Goal: Task Accomplishment & Management: Use online tool/utility

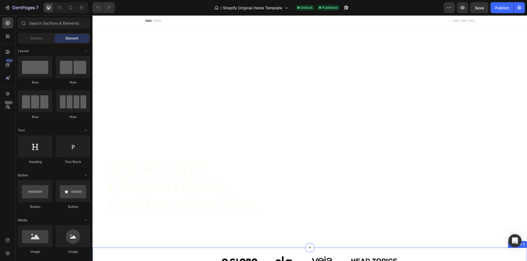
scroll to position [219, 0]
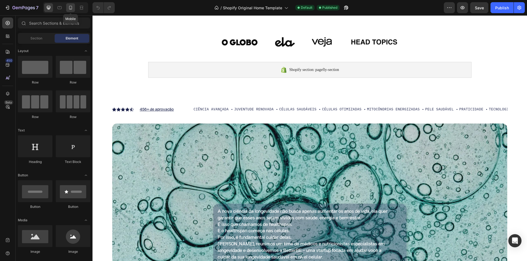
click at [70, 7] on icon at bounding box center [70, 7] width 5 height 5
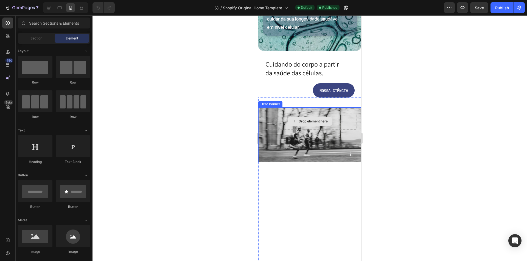
scroll to position [521, 0]
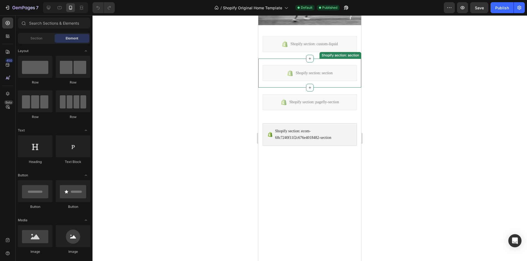
click at [291, 77] on div "Shopify section: section" at bounding box center [309, 73] width 94 height 16
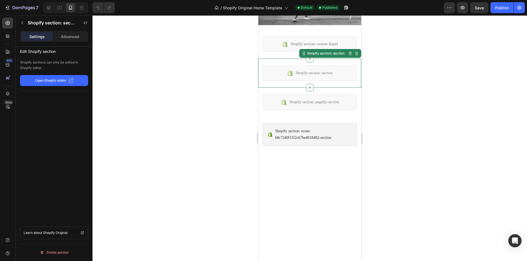
click at [60, 80] on p "Open Shopify editor" at bounding box center [50, 80] width 31 height 5
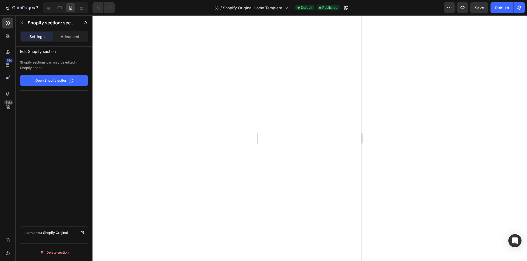
scroll to position [0, 0]
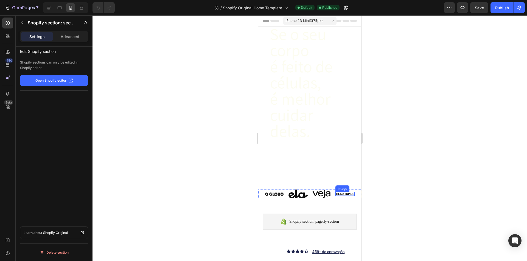
click at [349, 192] on img at bounding box center [344, 194] width 19 height 4
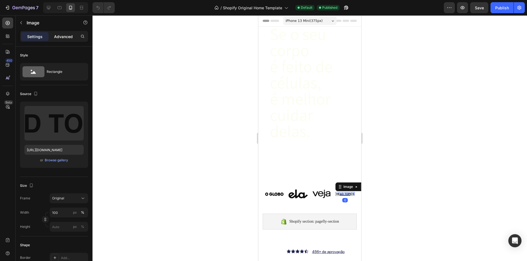
click at [59, 38] on p "Advanced" at bounding box center [63, 37] width 19 height 6
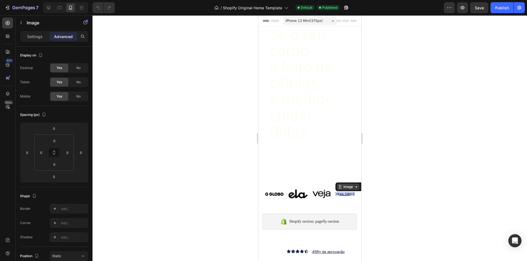
click at [344, 185] on div "Image" at bounding box center [348, 187] width 12 height 5
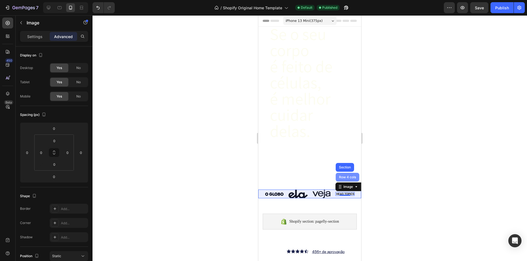
click at [345, 176] on div "Row 4 cols" at bounding box center [347, 177] width 19 height 3
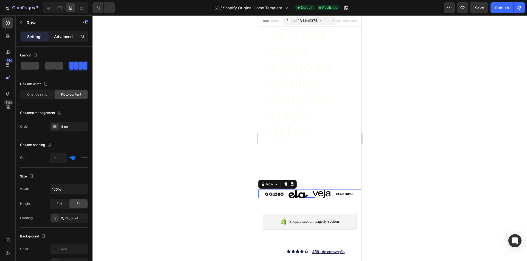
click at [68, 38] on p "Advanced" at bounding box center [63, 37] width 19 height 6
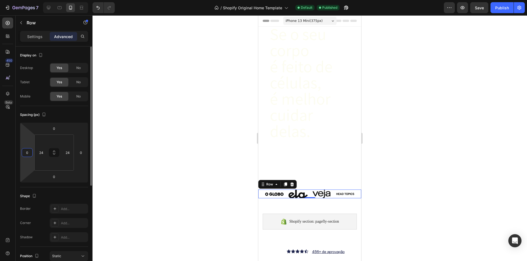
click at [29, 152] on input "0" at bounding box center [27, 153] width 8 height 8
click at [63, 114] on div "Spacing (px)" at bounding box center [54, 115] width 68 height 9
type input "1"
click at [269, 182] on div "Row" at bounding box center [269, 184] width 9 height 5
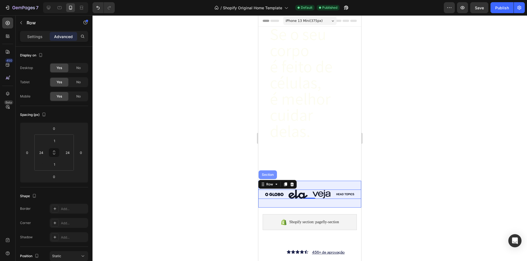
click at [265, 173] on div "Section" at bounding box center [268, 174] width 14 height 3
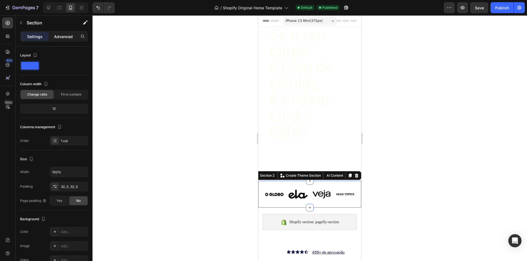
click at [64, 39] on p "Advanced" at bounding box center [63, 37] width 19 height 6
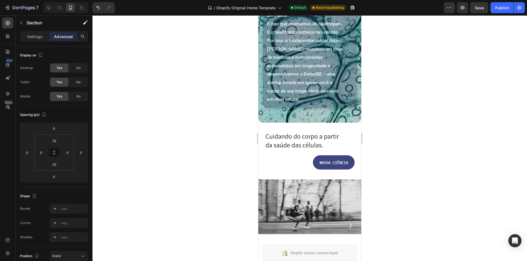
scroll to position [329, 0]
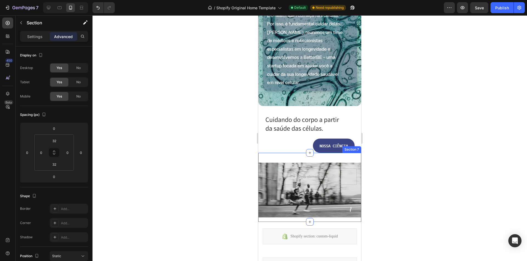
click at [296, 158] on div "Image Drop element here Hero Banner Section 7" at bounding box center [309, 187] width 103 height 69
click at [65, 34] on p "Advanced" at bounding box center [63, 37] width 19 height 6
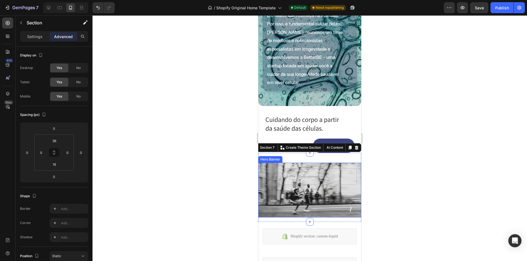
click at [310, 164] on div "Image Drop element here" at bounding box center [309, 190] width 103 height 52
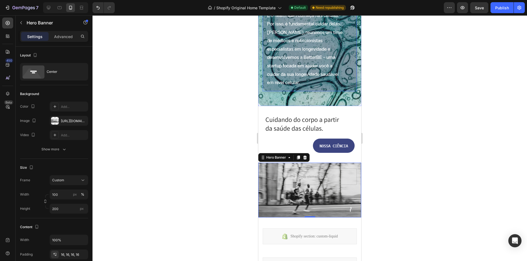
drag, startPoint x: 348, startPoint y: 97, endPoint x: 299, endPoint y: 97, distance: 49.6
click at [348, 91] on div "A nova ciência da longevidade não busca apenas aumentar os anos de vida, ela qu…" at bounding box center [309, 24] width 94 height 135
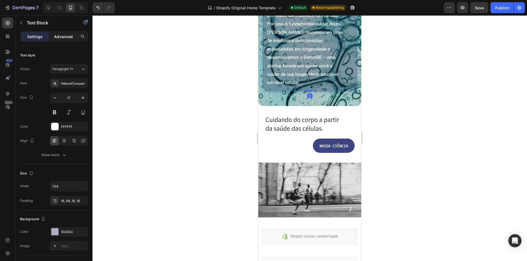
click at [64, 34] on p "Advanced" at bounding box center [63, 37] width 19 height 6
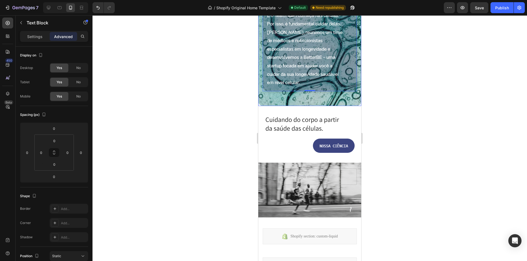
click at [342, 96] on div "A nova ciência da longevidade não busca apenas aumentar os anos de vida, ela qu…" at bounding box center [309, 23] width 103 height 143
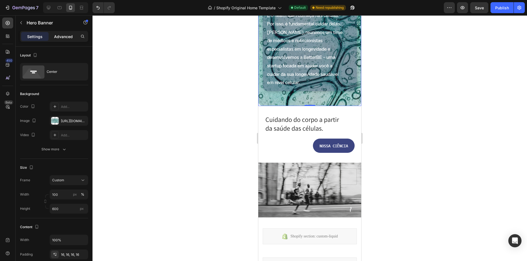
click at [59, 39] on div "Advanced" at bounding box center [63, 36] width 27 height 9
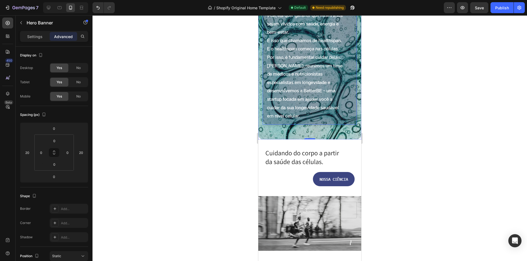
scroll to position [219, 0]
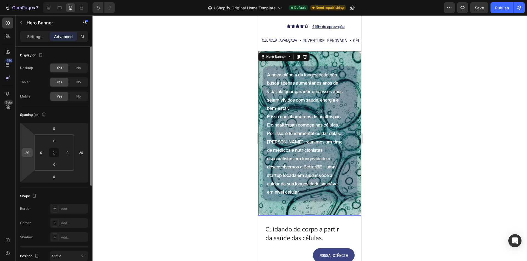
click at [29, 153] on input "20" at bounding box center [27, 153] width 8 height 8
type input "0"
click at [83, 152] on input "20" at bounding box center [81, 153] width 8 height 8
type input "0"
click at [80, 108] on div "Spacing (px) 0 0 0 0 0 0 0 0" at bounding box center [54, 146] width 68 height 81
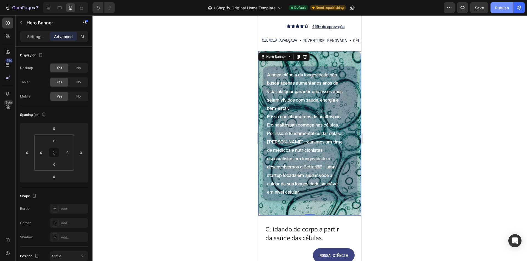
click at [500, 12] on button "Publish" at bounding box center [501, 7] width 23 height 11
click at [339, 229] on h2 "Cuidando do corpo a partir da saúde das células." at bounding box center [310, 234] width 90 height 18
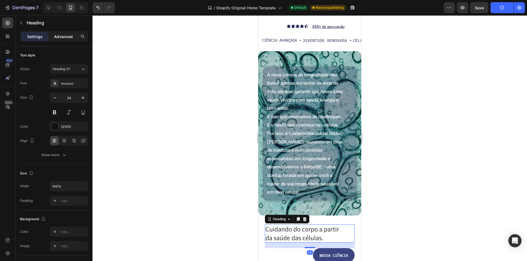
click at [66, 35] on p "Advanced" at bounding box center [63, 37] width 19 height 6
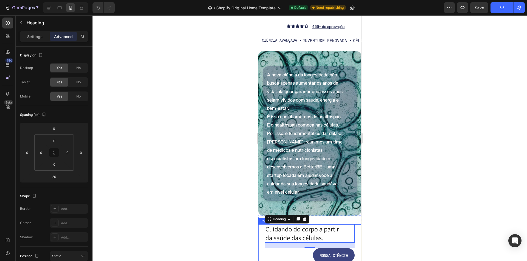
click at [355, 230] on div "Cuidando do corpo a partir da saúde das células. Heading [STREET_ADDRESS]" at bounding box center [309, 244] width 103 height 38
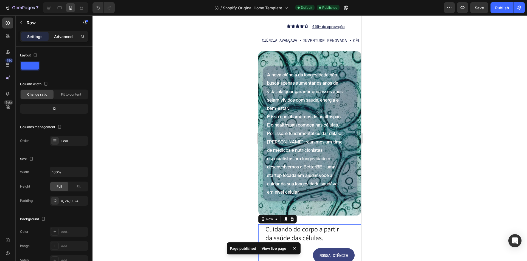
click at [63, 41] on div "Advanced" at bounding box center [63, 36] width 27 height 9
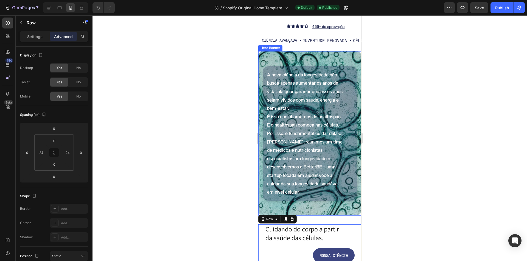
click at [262, 62] on div "A nova ciência da longevidade não busca apenas aumentar os anos de vida, ela qu…" at bounding box center [309, 133] width 103 height 143
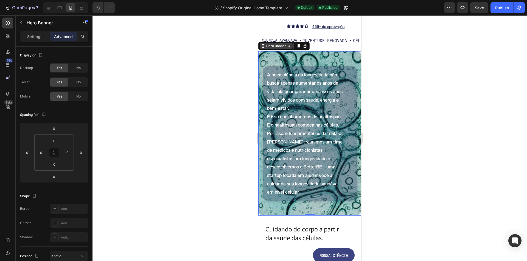
click at [271, 46] on div "Hero Banner" at bounding box center [276, 46] width 22 height 5
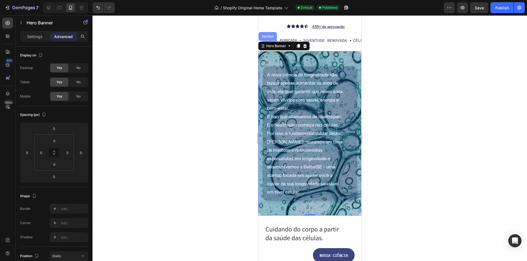
click at [270, 37] on div "Section" at bounding box center [268, 36] width 14 height 3
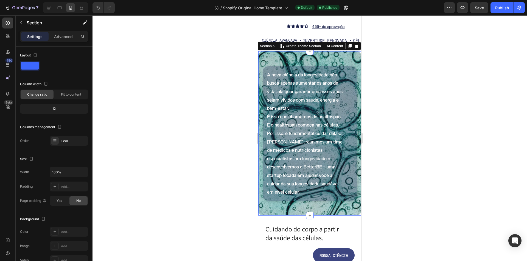
click at [67, 37] on p "Advanced" at bounding box center [63, 37] width 19 height 6
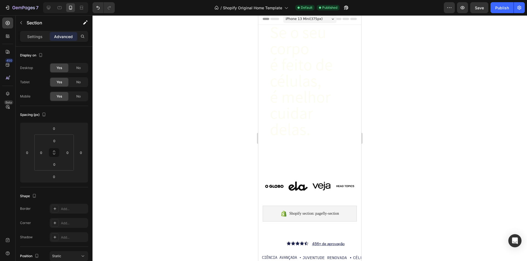
scroll to position [0, 0]
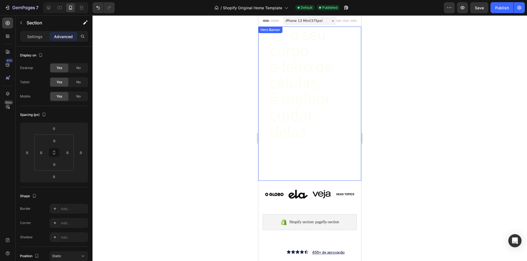
click at [262, 54] on div "A Primeira Longevity Tech do [GEOGRAPHIC_DATA]. Heading Se o seu corpo é feito …" at bounding box center [309, 81] width 103 height 199
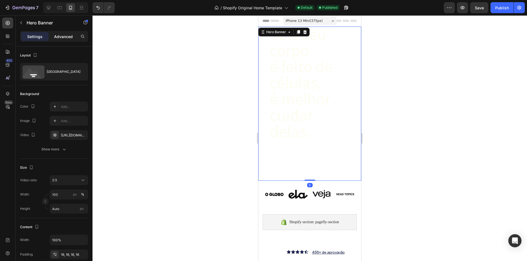
click at [58, 37] on p "Advanced" at bounding box center [63, 37] width 19 height 6
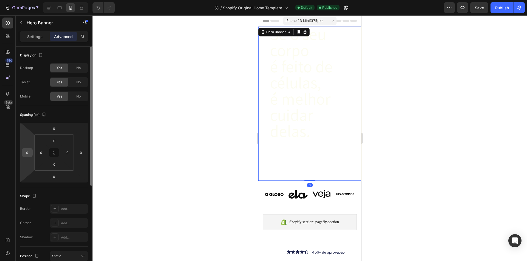
click at [30, 152] on input "0" at bounding box center [27, 153] width 8 height 8
click at [83, 155] on input "0" at bounding box center [81, 153] width 8 height 8
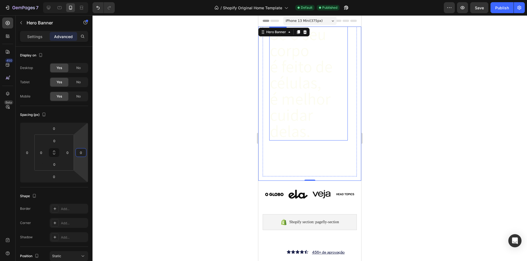
click at [285, 63] on span "é feito de células," at bounding box center [301, 75] width 63 height 38
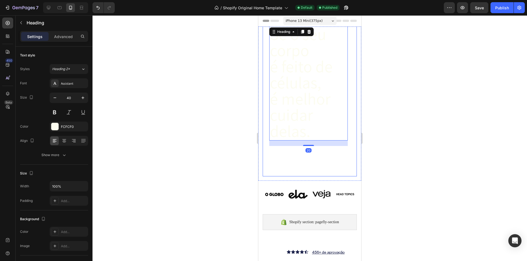
click at [267, 61] on div "A Primeira Longevity Tech do [GEOGRAPHIC_DATA]. Heading Se o seu corpo é feito …" at bounding box center [304, 87] width 85 height 180
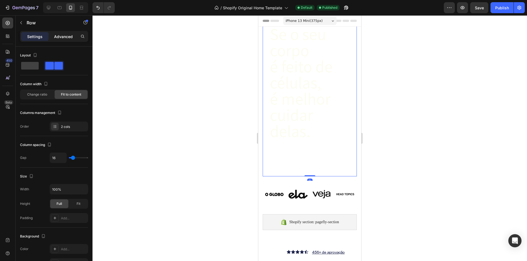
click at [64, 33] on div "Advanced" at bounding box center [63, 36] width 27 height 9
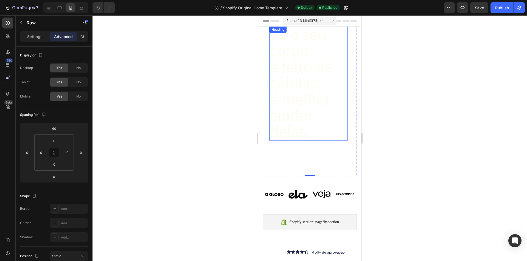
click at [307, 68] on span "é feito de células," at bounding box center [301, 75] width 63 height 38
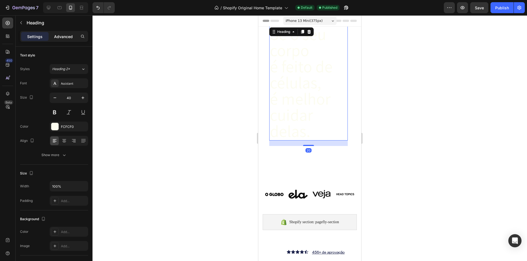
click at [58, 40] on div "Advanced" at bounding box center [63, 36] width 27 height 9
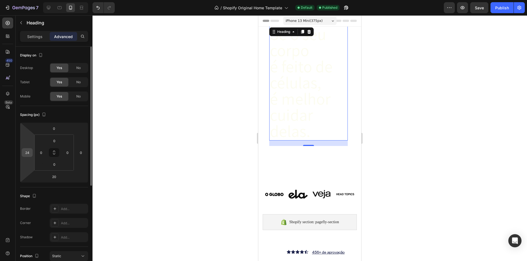
click at [31, 154] on input "24" at bounding box center [27, 153] width 8 height 8
type input "0"
click at [40, 152] on input "0" at bounding box center [41, 153] width 8 height 8
type input "24"
click at [30, 152] on input "0" at bounding box center [27, 153] width 8 height 8
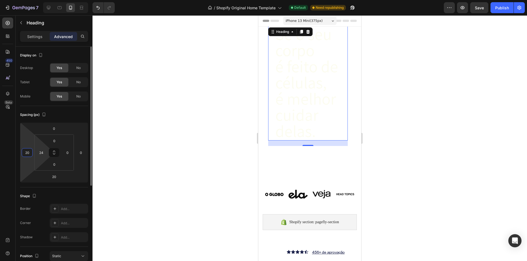
click at [47, 0] on html "7 / Shopify Original Home Template Default Need republishing Preview Save Publi…" at bounding box center [263, 0] width 527 height 0
click at [30, 152] on input "20" at bounding box center [27, 153] width 8 height 8
type input "24"
click at [44, 153] on input "24" at bounding box center [41, 153] width 8 height 8
type input "0"
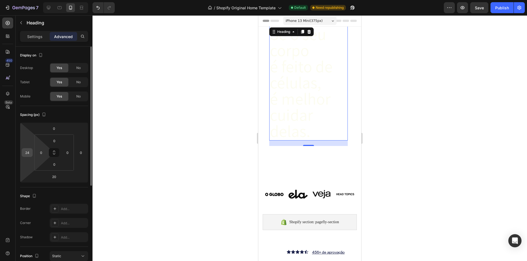
click at [29, 152] on input "24" at bounding box center [27, 153] width 8 height 8
type input "0"
click at [43, 153] on input "0" at bounding box center [41, 153] width 8 height 8
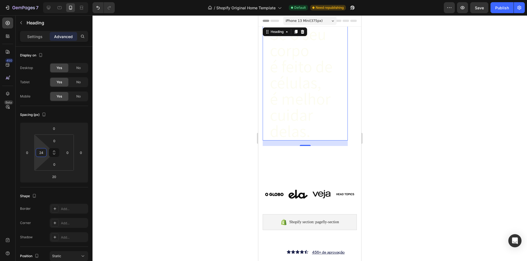
type input "24"
click at [498, 8] on div "Publish" at bounding box center [502, 8] width 14 height 6
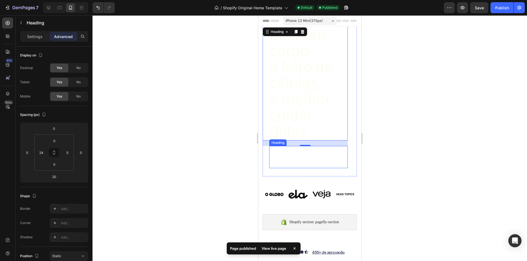
click at [305, 154] on span "inovadores que apoiam a longevidade saudável através da" at bounding box center [308, 158] width 77 height 9
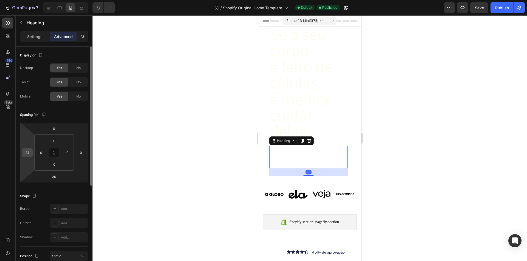
click at [27, 152] on input "24" at bounding box center [27, 153] width 8 height 8
type input "0"
click at [41, 152] on input "0" at bounding box center [41, 153] width 8 height 8
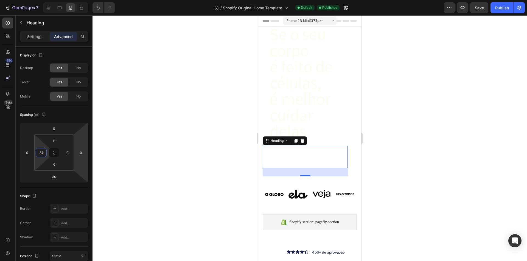
type input "24"
click at [500, 10] on div "Publish" at bounding box center [502, 8] width 14 height 6
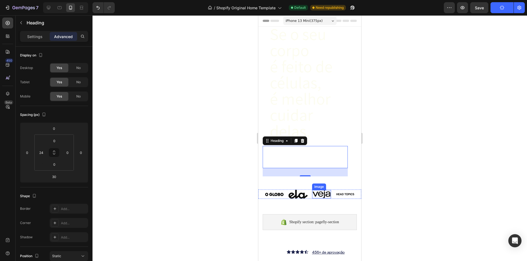
drag, startPoint x: 319, startPoint y: 189, endPoint x: 290, endPoint y: 189, distance: 29.1
click at [319, 190] on img at bounding box center [321, 194] width 19 height 9
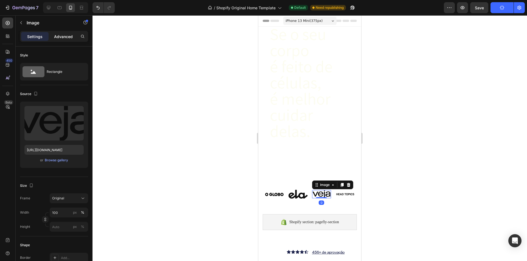
click at [57, 39] on div "Advanced" at bounding box center [63, 36] width 27 height 9
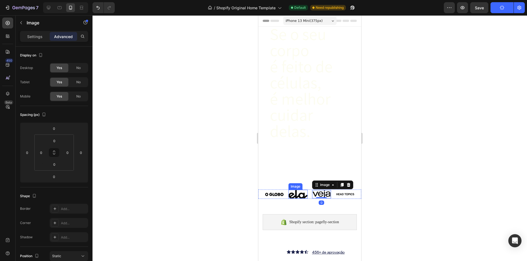
click at [298, 190] on img at bounding box center [297, 194] width 19 height 9
click at [273, 192] on img at bounding box center [274, 194] width 19 height 5
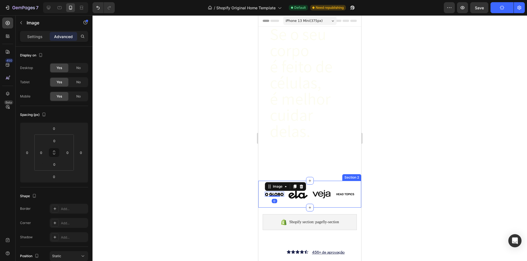
click at [338, 181] on div "Image 0 Image Image Image Row Section 2" at bounding box center [309, 194] width 103 height 27
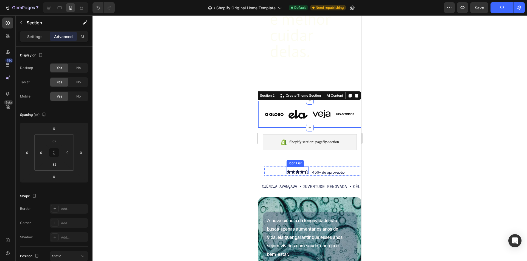
scroll to position [82, 0]
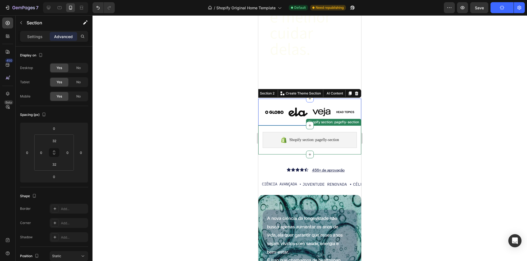
click at [353, 126] on div "Shopify section: pagefly-section Shopify section: pagefly-section" at bounding box center [309, 140] width 103 height 29
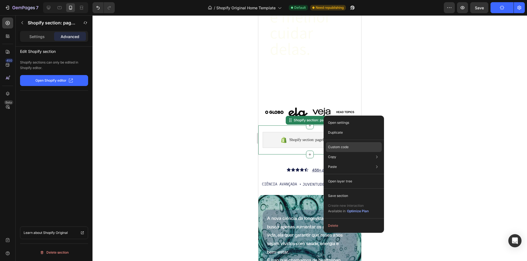
click at [341, 148] on p "Custom code" at bounding box center [338, 147] width 21 height 5
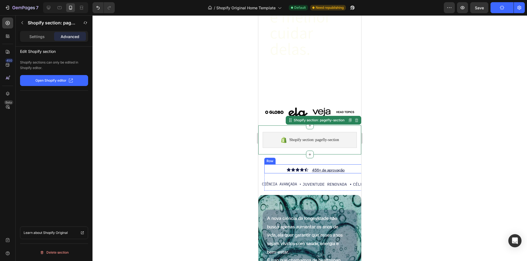
click at [271, 165] on div "Icon Icon Icon Icon Icon Icon List [STREET_ADDRESS]" at bounding box center [315, 169] width 103 height 9
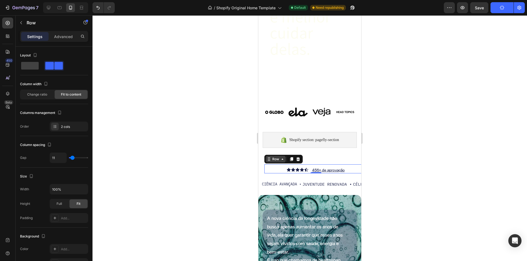
click at [272, 157] on div "Row" at bounding box center [275, 159] width 9 height 5
click at [64, 38] on p "Advanced" at bounding box center [63, 37] width 19 height 6
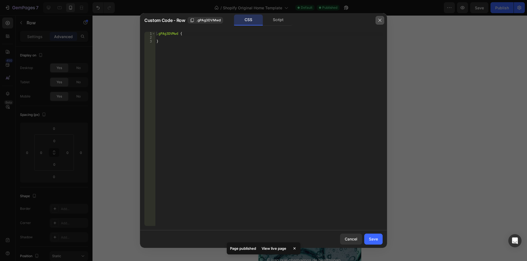
click at [383, 19] on button "button" at bounding box center [379, 20] width 9 height 9
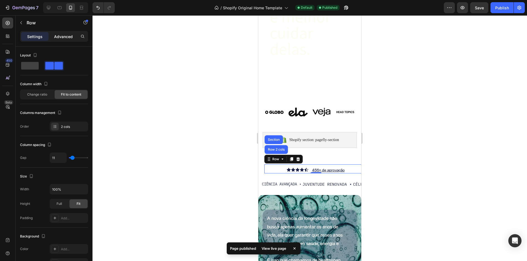
click at [63, 36] on p "Advanced" at bounding box center [63, 37] width 19 height 6
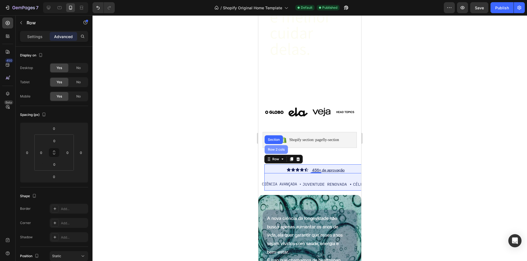
click at [275, 148] on div "Row 2 cols" at bounding box center [276, 149] width 19 height 3
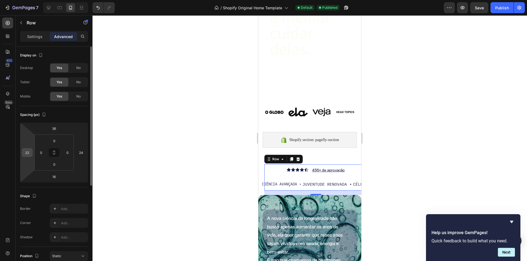
click at [29, 152] on input "22" at bounding box center [27, 153] width 8 height 8
type input "0"
click at [84, 151] on input "24" at bounding box center [81, 153] width 8 height 8
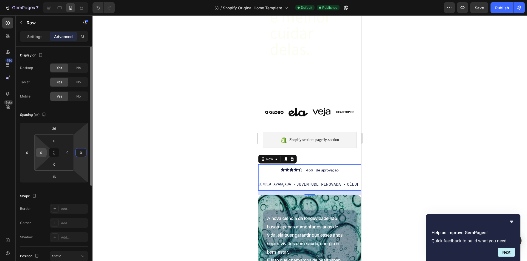
type input "0"
click at [43, 151] on input "0" at bounding box center [41, 153] width 8 height 8
type input "22"
click at [67, 152] on input "0" at bounding box center [67, 153] width 8 height 8
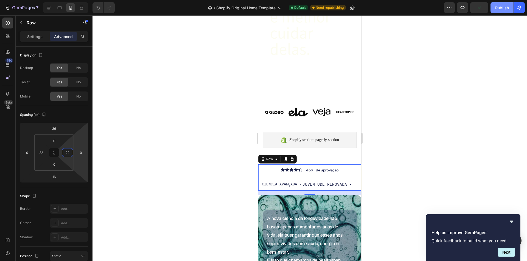
type input "22"
click at [503, 8] on div "Publish" at bounding box center [502, 8] width 14 height 6
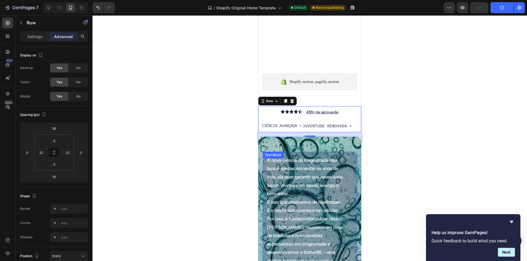
scroll to position [192, 0]
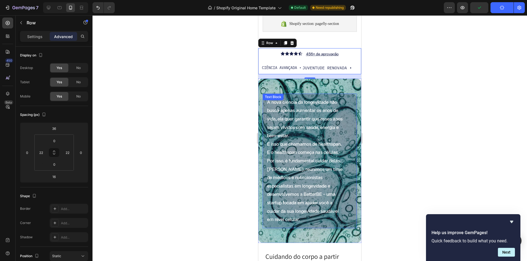
click at [344, 140] on div "A nova ciência da longevidade não busca apenas aumentar os anos de vida, ela qu…" at bounding box center [309, 161] width 94 height 135
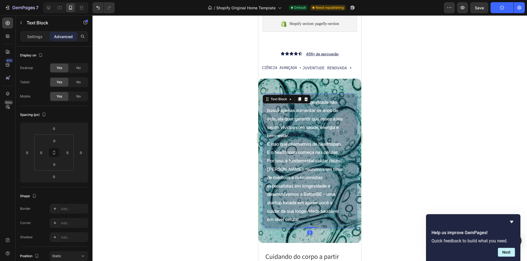
click at [299, 108] on p "A nova ciência da longevidade não busca apenas aumentar os anos de vida, ela qu…" at bounding box center [305, 119] width 77 height 42
click at [355, 137] on div "A nova ciência da longevidade não busca apenas aumentar os anos de vida, ela qu…" at bounding box center [309, 160] width 103 height 143
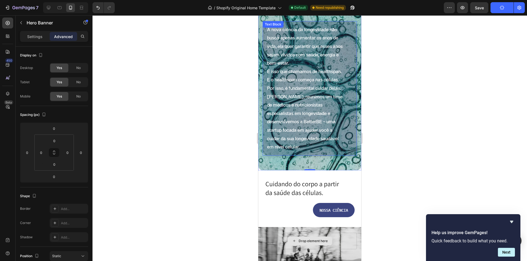
scroll to position [357, 0]
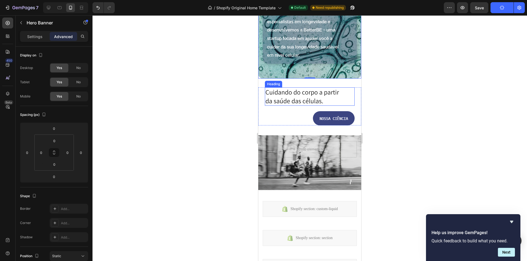
click at [344, 98] on h2 "Cuidando do corpo a partir da saúde das células." at bounding box center [310, 96] width 90 height 18
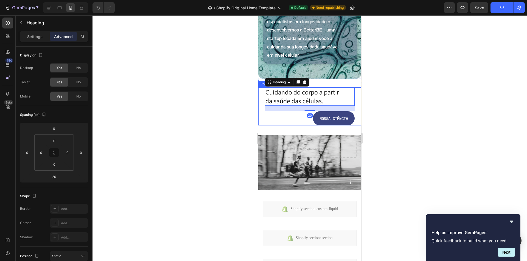
click at [354, 112] on div "Cuidando do corpo a partir da saúde das células. Heading [STREET_ADDRESS]" at bounding box center [309, 106] width 103 height 38
click at [300, 116] on div "NOSSA CIÊNCIA Button" at bounding box center [310, 118] width 90 height 14
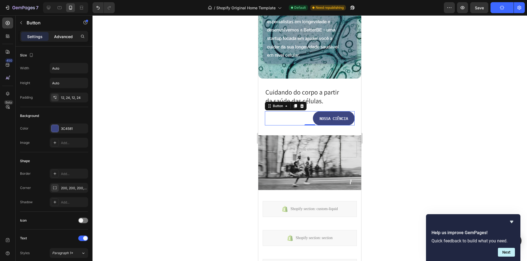
click at [59, 36] on p "Advanced" at bounding box center [63, 37] width 19 height 6
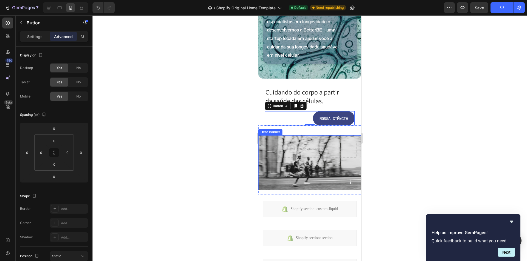
scroll to position [411, 0]
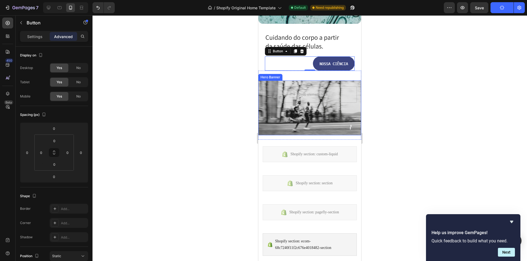
click at [316, 82] on div "Image Drop element here" at bounding box center [309, 108] width 103 height 52
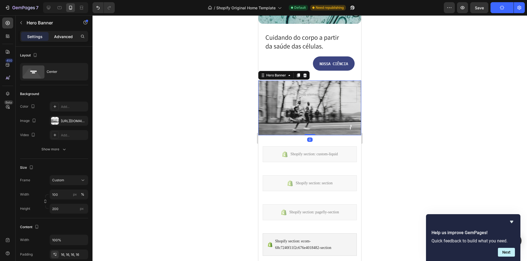
click at [62, 38] on p "Advanced" at bounding box center [63, 37] width 19 height 6
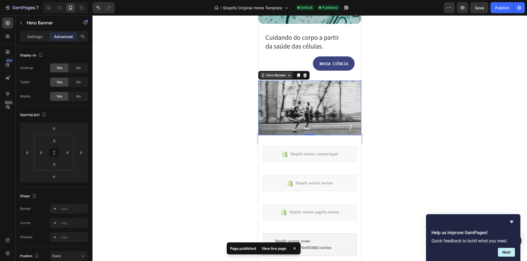
click at [268, 77] on div "Hero Banner" at bounding box center [276, 75] width 22 height 5
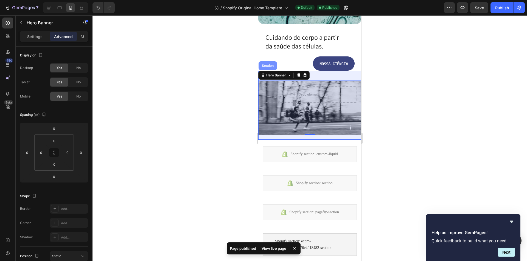
click at [269, 67] on div "Section" at bounding box center [268, 65] width 14 height 3
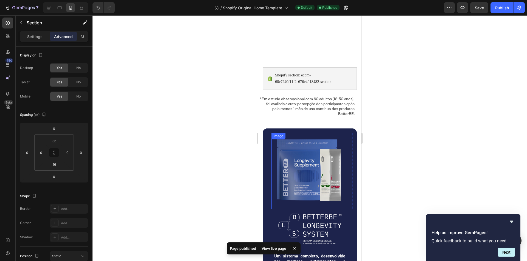
scroll to position [658, 0]
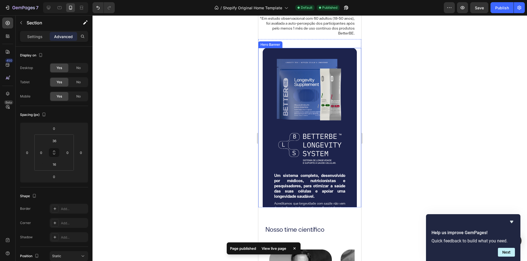
click at [350, 56] on div "Image Row Image Um sistema completo, desenvolvido por médicos, nutricionistas e…" at bounding box center [309, 142] width 94 height 189
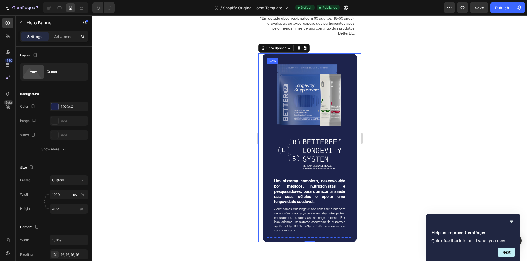
click at [344, 62] on div "Image Row" at bounding box center [309, 96] width 85 height 77
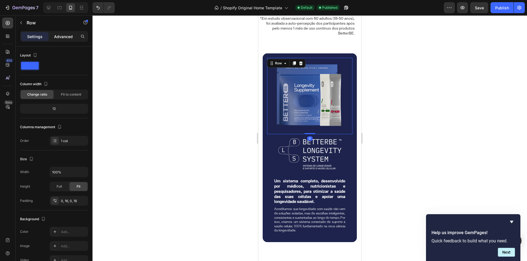
click at [56, 39] on div "Advanced" at bounding box center [63, 36] width 27 height 9
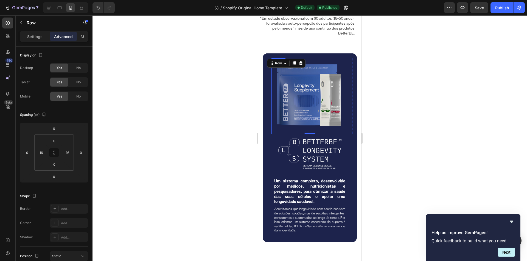
click at [309, 117] on img at bounding box center [309, 96] width 77 height 77
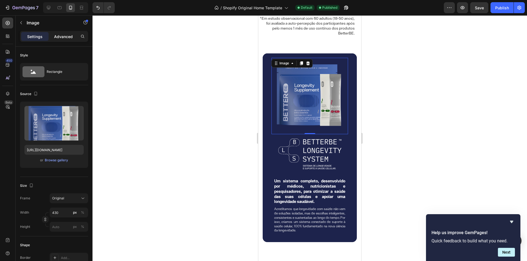
click at [60, 37] on p "Advanced" at bounding box center [63, 37] width 19 height 6
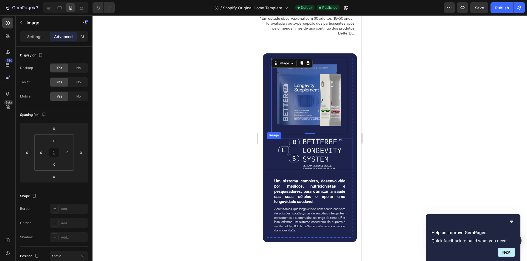
click at [313, 145] on img at bounding box center [309, 154] width 63 height 31
click at [309, 192] on strong "Um sistema completo, desenvolvido por médicos, nutricionistas e pesquisadores, …" at bounding box center [309, 192] width 71 height 26
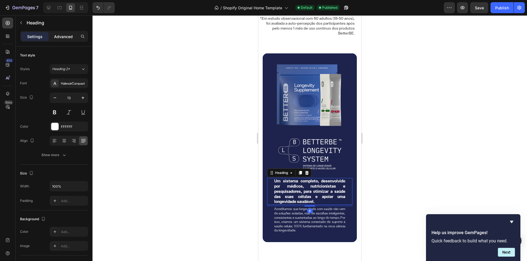
click at [56, 33] on div "Advanced" at bounding box center [63, 36] width 27 height 9
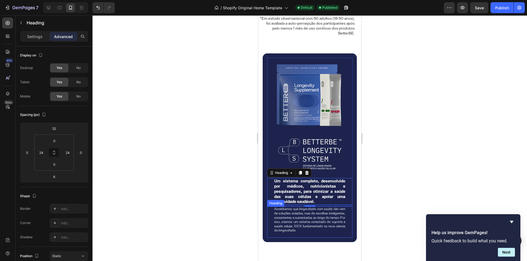
click at [297, 212] on h2 "Acreditamos que longevidade com saúde não vem de soluções isoladas, mas de esco…" at bounding box center [309, 222] width 72 height 31
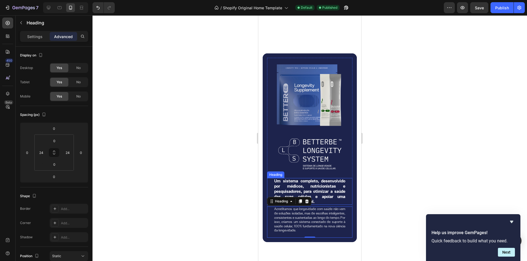
scroll to position [768, 0]
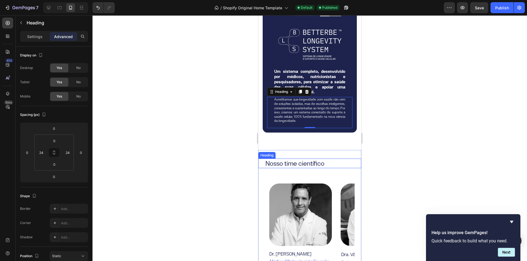
click at [296, 159] on h2 "Nosso time científico" at bounding box center [313, 164] width 96 height 10
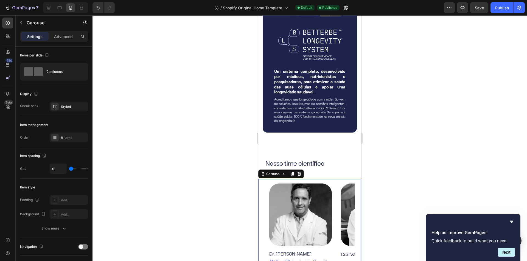
click at [66, 32] on div "Settings Advanced" at bounding box center [54, 36] width 68 height 11
click at [66, 37] on p "Advanced" at bounding box center [63, 37] width 19 height 6
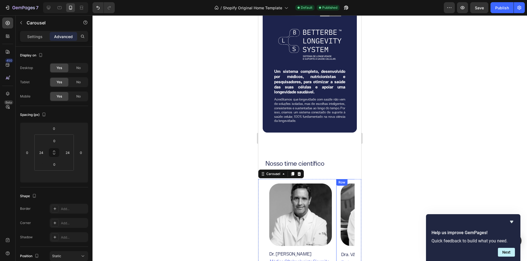
click at [337, 186] on div "Image Dra. Vânia Assaly Heading Endocrinologista e Nutróloga Text Block Especia…" at bounding box center [371, 257] width 71 height 156
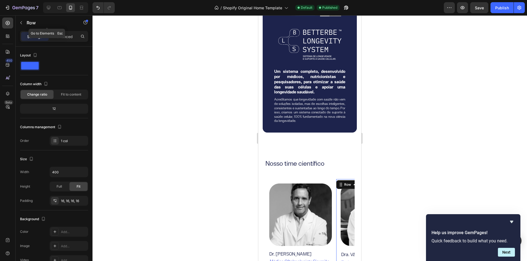
click at [55, 30] on div "Row" at bounding box center [47, 23] width 63 height 14
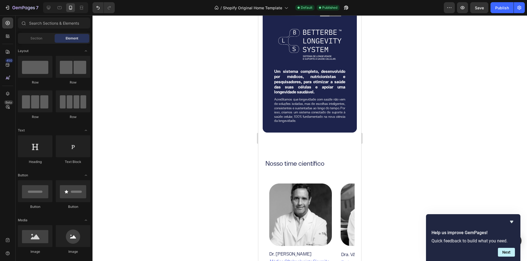
click at [60, 33] on div "Sections(18) Elements(83) Section Element Hero Section Product Detail Brands Tr…" at bounding box center [54, 139] width 77 height 242
click at [275, 179] on div "Row" at bounding box center [270, 182] width 11 height 7
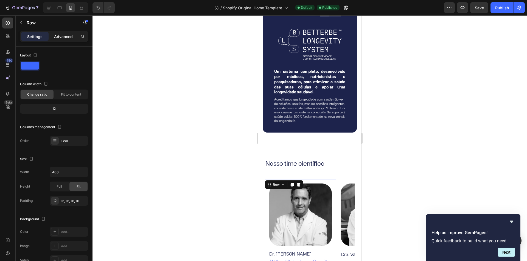
click at [63, 33] on div "Advanced" at bounding box center [63, 36] width 27 height 9
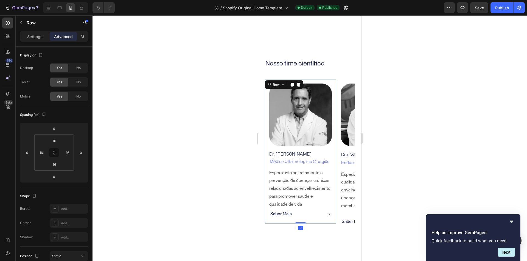
scroll to position [987, 0]
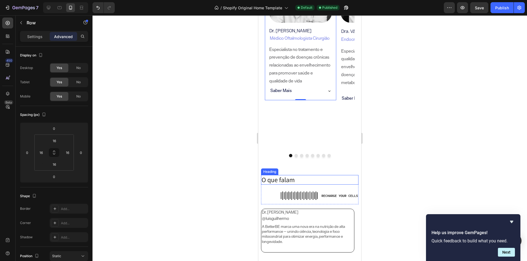
click at [302, 181] on h2 "O que falam" at bounding box center [309, 180] width 97 height 10
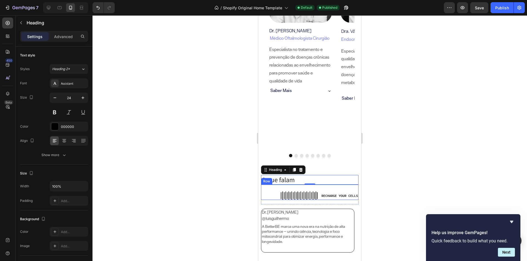
click at [270, 192] on div "Image RECHARGE YOUR CELLS Heading Row" at bounding box center [309, 192] width 97 height 15
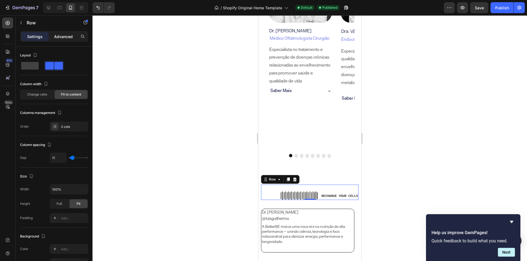
click at [57, 33] on div "Advanced" at bounding box center [63, 36] width 27 height 9
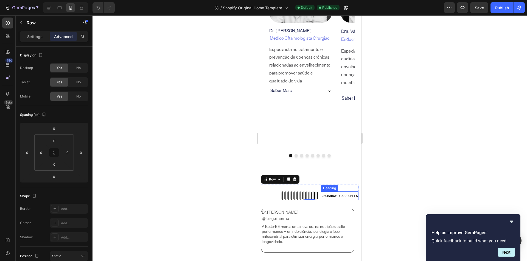
click at [341, 194] on h2 "RECHARGE YOUR CELLS" at bounding box center [340, 195] width 38 height 5
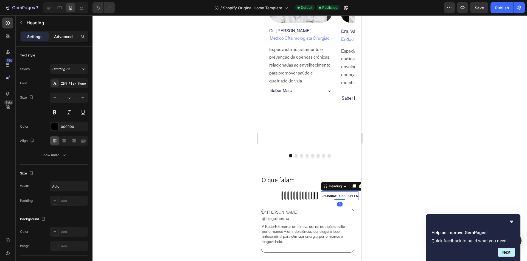
click at [61, 36] on p "Advanced" at bounding box center [63, 37] width 19 height 6
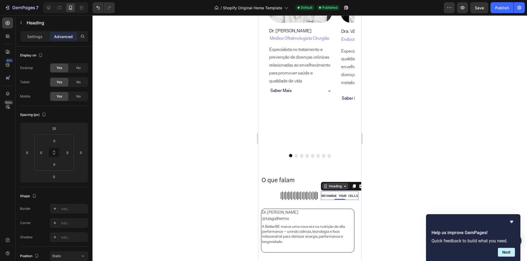
click at [331, 186] on div "Heading" at bounding box center [334, 186] width 15 height 5
click at [293, 195] on img at bounding box center [299, 196] width 37 height 8
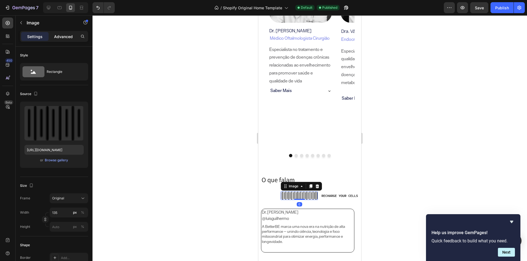
click at [64, 37] on p "Advanced" at bounding box center [63, 37] width 19 height 6
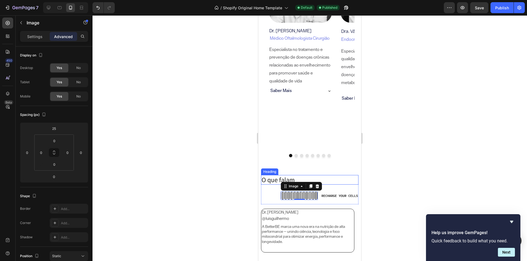
click at [338, 180] on h2 "O que falam" at bounding box center [309, 180] width 97 height 10
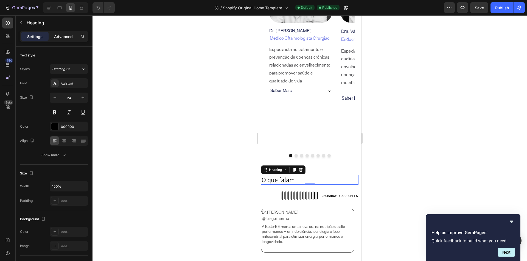
click at [59, 37] on p "Advanced" at bounding box center [63, 37] width 19 height 6
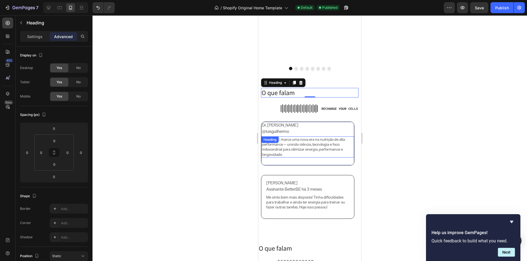
scroll to position [1097, 0]
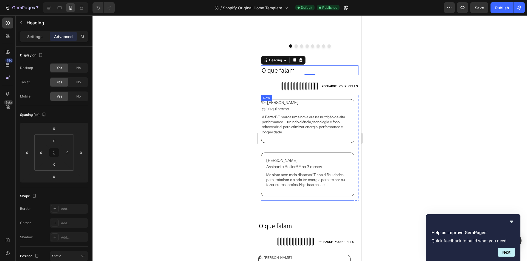
click at [294, 99] on div "Dr. [PERSON_NAME] Heading @luisguilhermo Heading A BetterBE marca uma nova era …" at bounding box center [307, 148] width 93 height 106
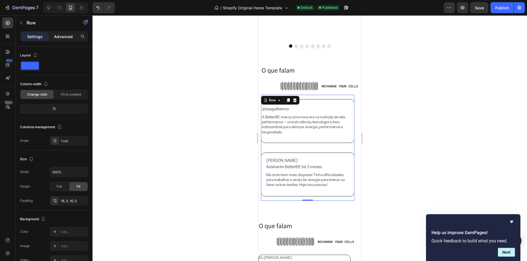
click at [67, 35] on p "Advanced" at bounding box center [63, 37] width 19 height 6
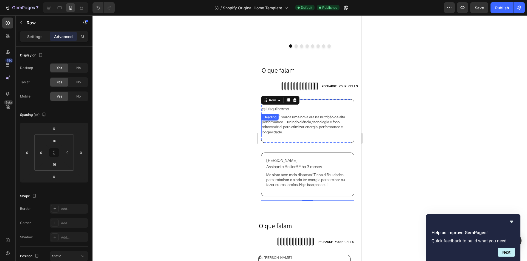
click at [317, 119] on h2 "A BetterBE marca uma nova era na nutrição de alta performance — unindo ciência,…" at bounding box center [307, 124] width 93 height 21
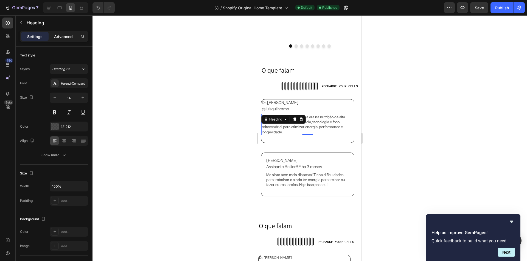
click at [60, 35] on p "Advanced" at bounding box center [63, 37] width 19 height 6
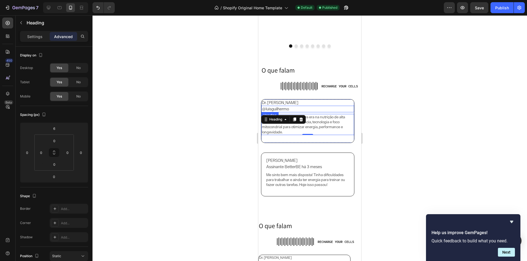
click at [315, 109] on h2 "@luisguilhermo" at bounding box center [307, 109] width 93 height 7
click at [321, 104] on h2 "Dr. [PERSON_NAME]" at bounding box center [307, 103] width 93 height 7
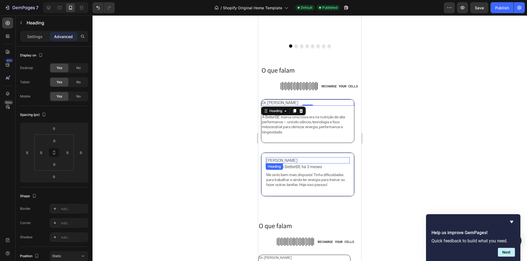
click at [315, 162] on h2 "[PERSON_NAME]" at bounding box center [307, 160] width 84 height 7
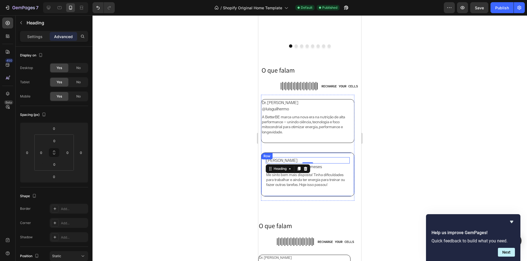
click at [326, 172] on div "[PERSON_NAME] Heading 0 Assinante BetterBE há 3 meses Heading Me sinto bem mais…" at bounding box center [307, 177] width 84 height 41
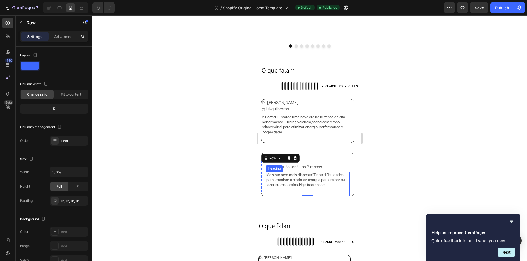
click at [324, 183] on h2 "Me sinto bem mais disposta! Tinha dificuldades para trabalhar e ainda ter energ…" at bounding box center [307, 185] width 84 height 26
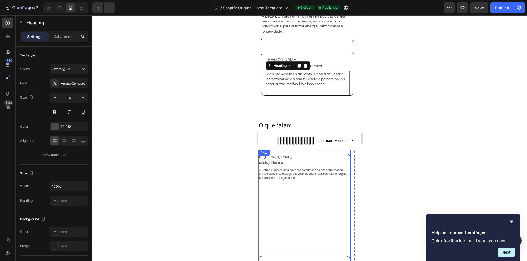
scroll to position [1207, 0]
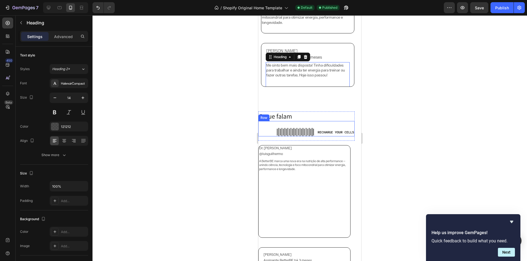
click at [266, 130] on div "Image RECHARGE YOUR CELLS Heading Row" at bounding box center [306, 128] width 96 height 15
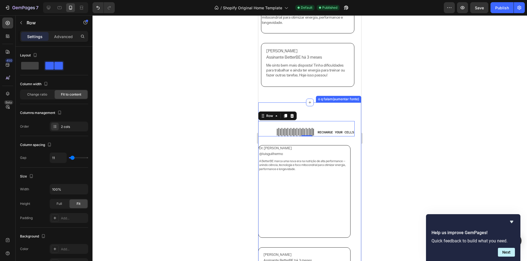
click at [317, 112] on h2 "O que falam" at bounding box center [306, 117] width 96 height 10
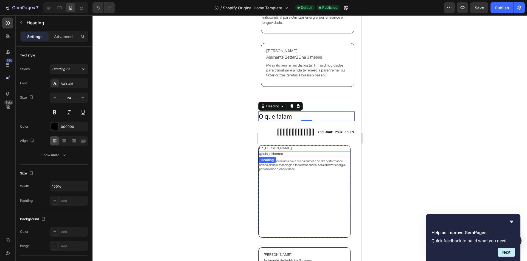
click at [290, 155] on h2 "@luisguilhermo" at bounding box center [304, 154] width 92 height 6
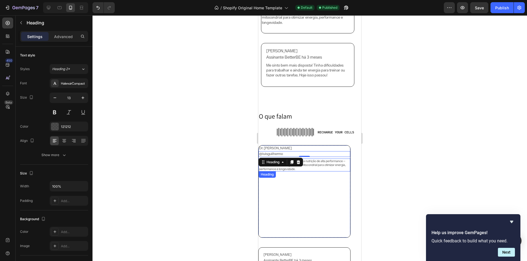
click at [324, 169] on h2 "A BetterBE marca uma nova era na nutrição de alta performance — unindo ciência,…" at bounding box center [304, 165] width 92 height 13
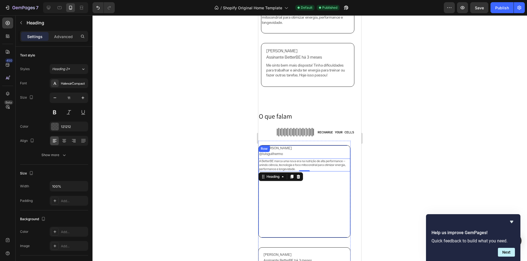
click at [348, 179] on div "Dr. [PERSON_NAME] Heading @luisguilhermo Heading A BetterBE marca uma nova era …" at bounding box center [304, 192] width 92 height 92
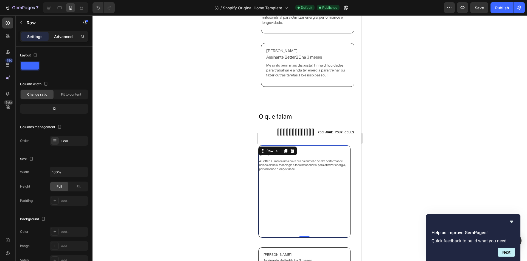
click at [61, 36] on p "Advanced" at bounding box center [63, 37] width 19 height 6
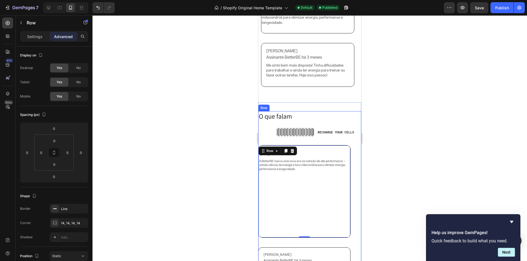
click at [353, 164] on div "O que falam Heading Image RECHARGE YOUR CELLS Heading Row Row Dr. [PERSON_NAME]…" at bounding box center [309, 230] width 103 height 238
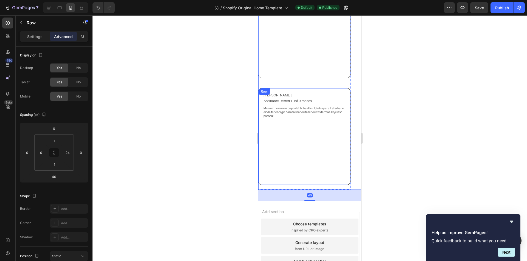
scroll to position [1399, 0]
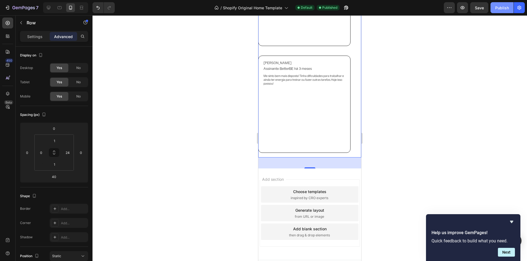
click at [501, 8] on div "Publish" at bounding box center [502, 8] width 14 height 6
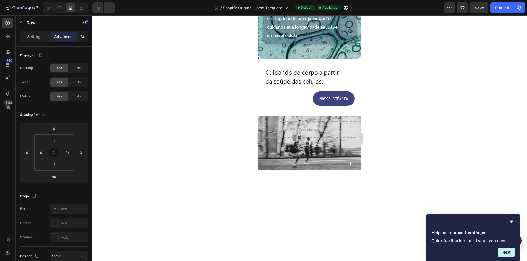
scroll to position [247, 0]
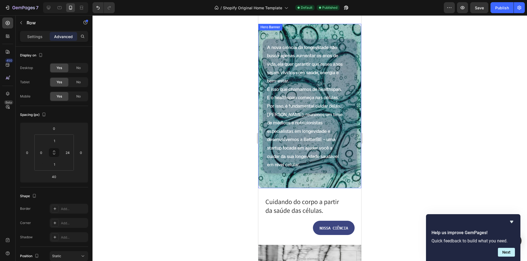
click at [261, 35] on div "A nova ciência da longevidade não busca apenas aumentar os anos de vida, ela qu…" at bounding box center [309, 106] width 103 height 143
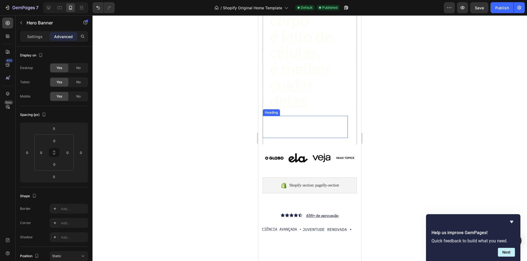
scroll to position [0, 0]
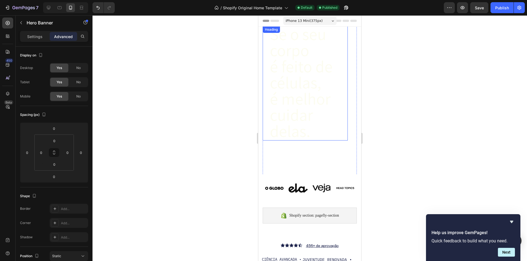
click at [286, 56] on span "é feito de células," at bounding box center [301, 75] width 63 height 38
